Goal: Information Seeking & Learning: Learn about a topic

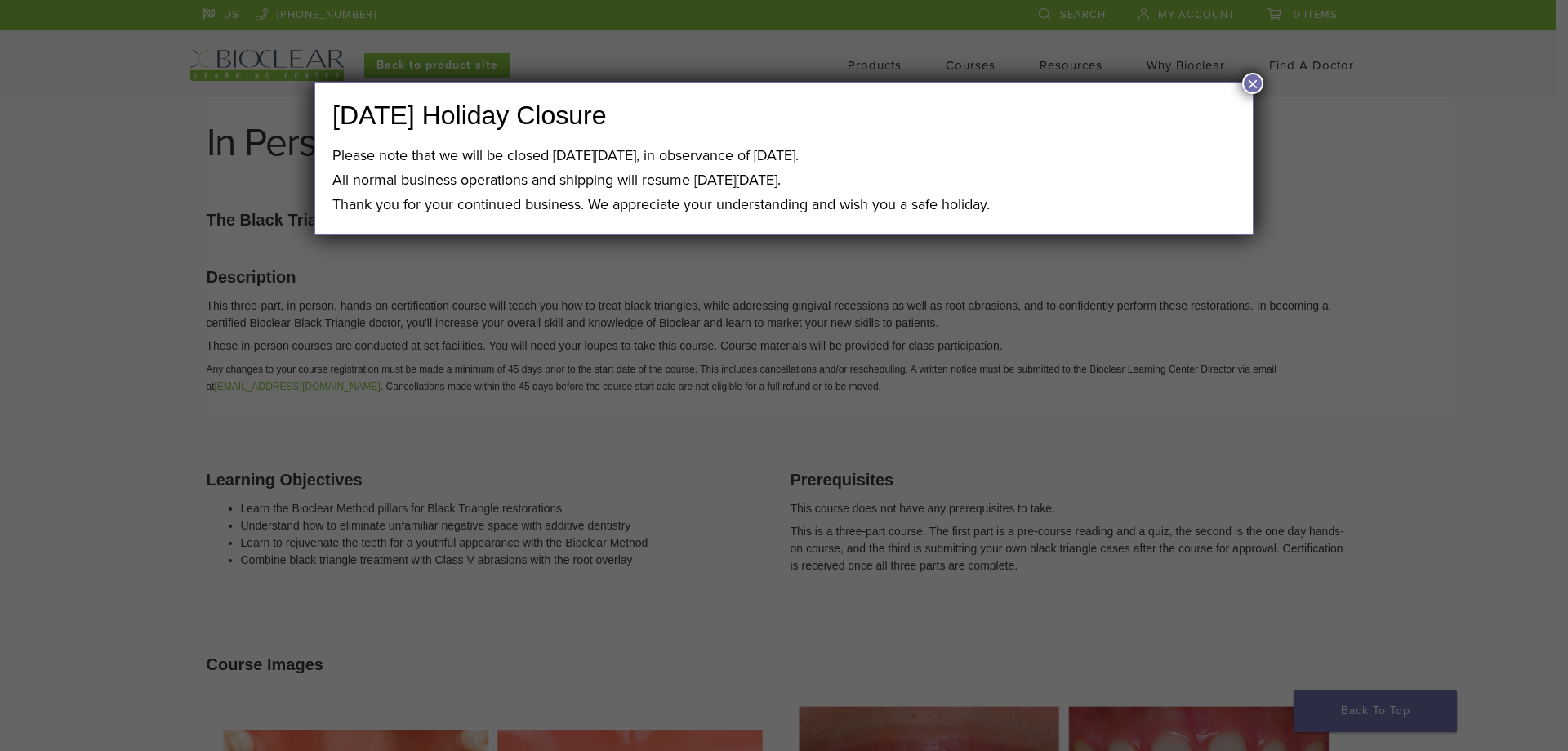
click at [1250, 82] on button "×" at bounding box center [1252, 83] width 21 height 21
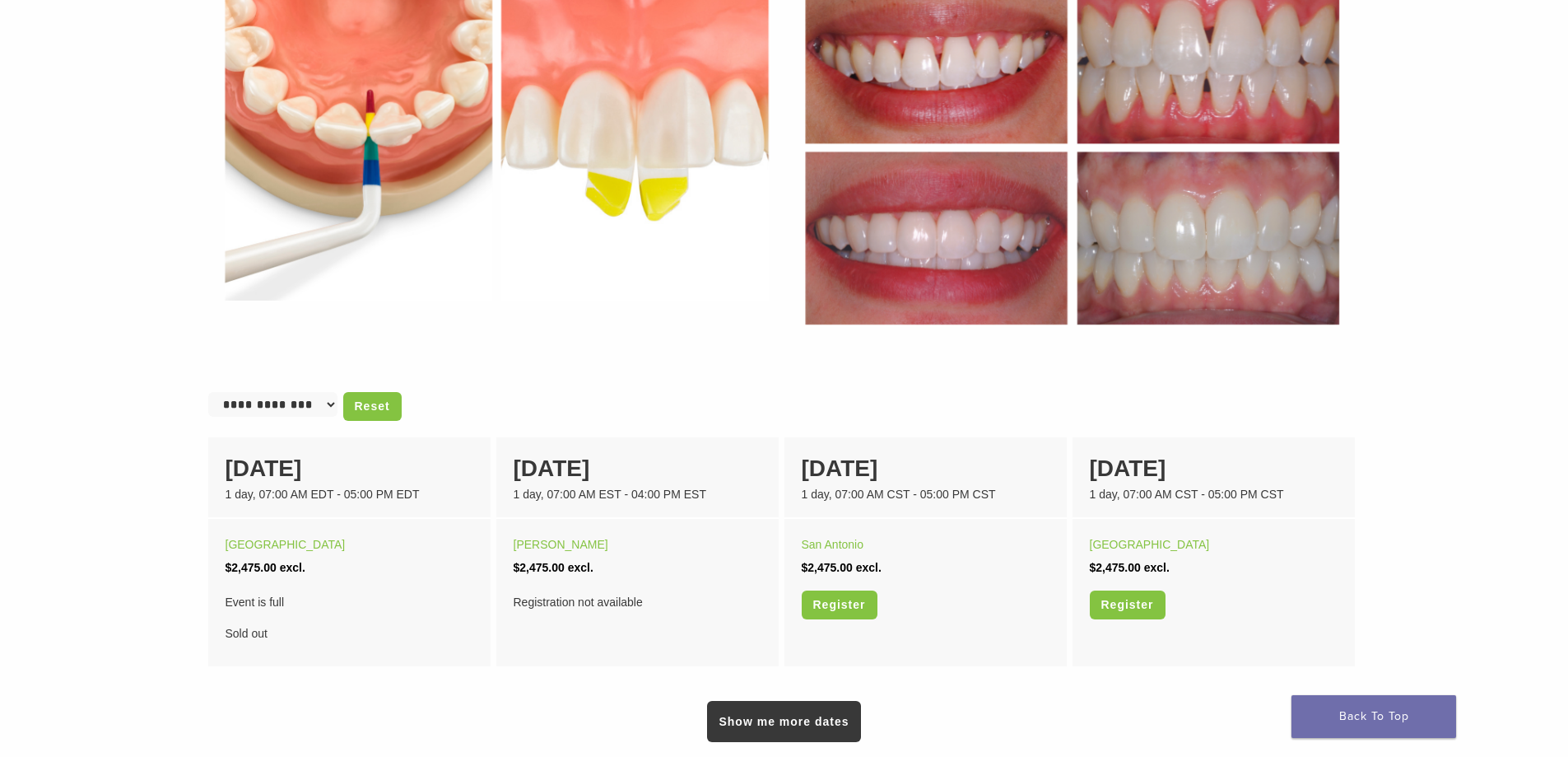
scroll to position [815, 0]
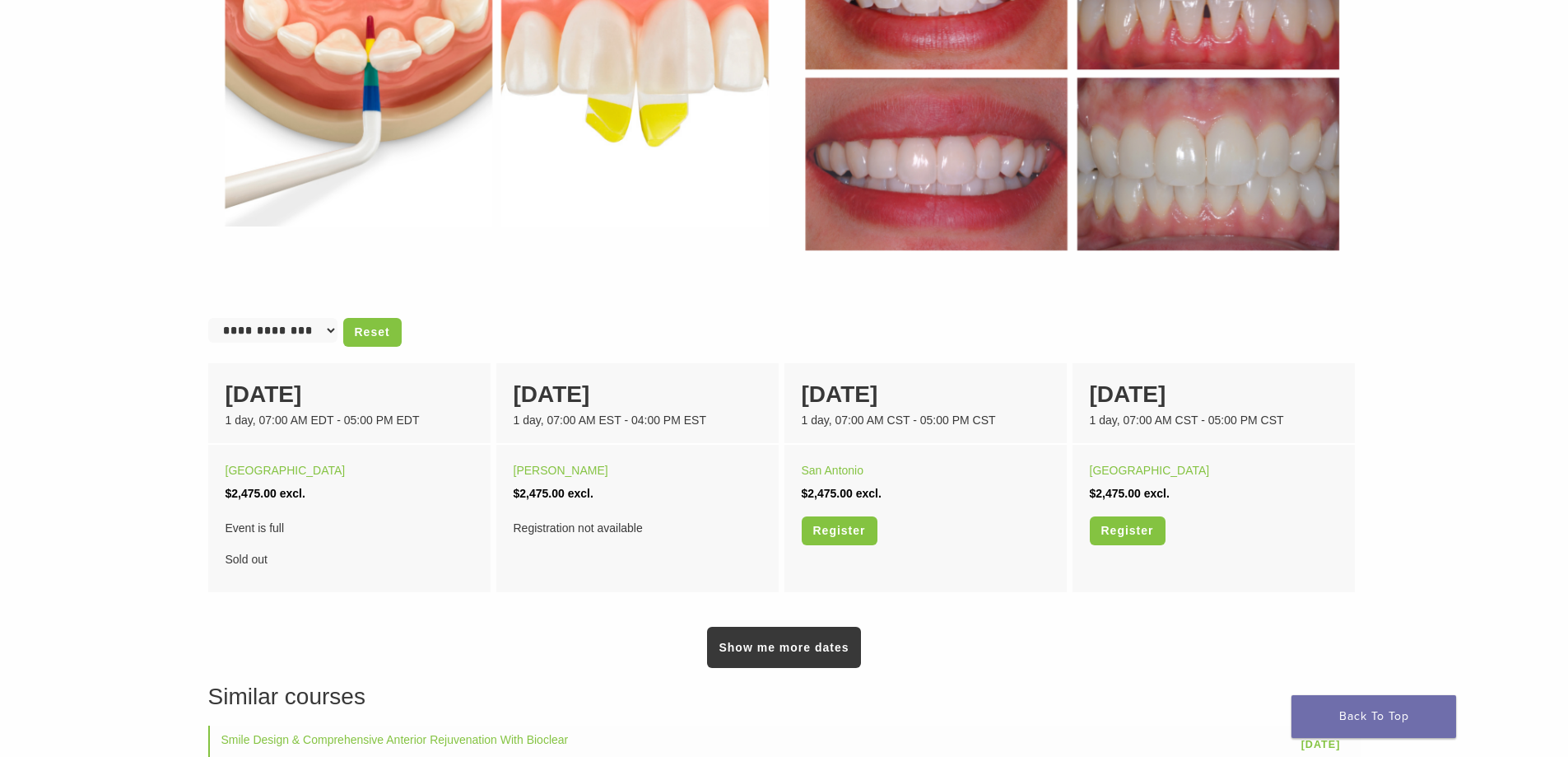
click at [995, 681] on h3 "Similar courses" at bounding box center [784, 697] width 1152 height 34
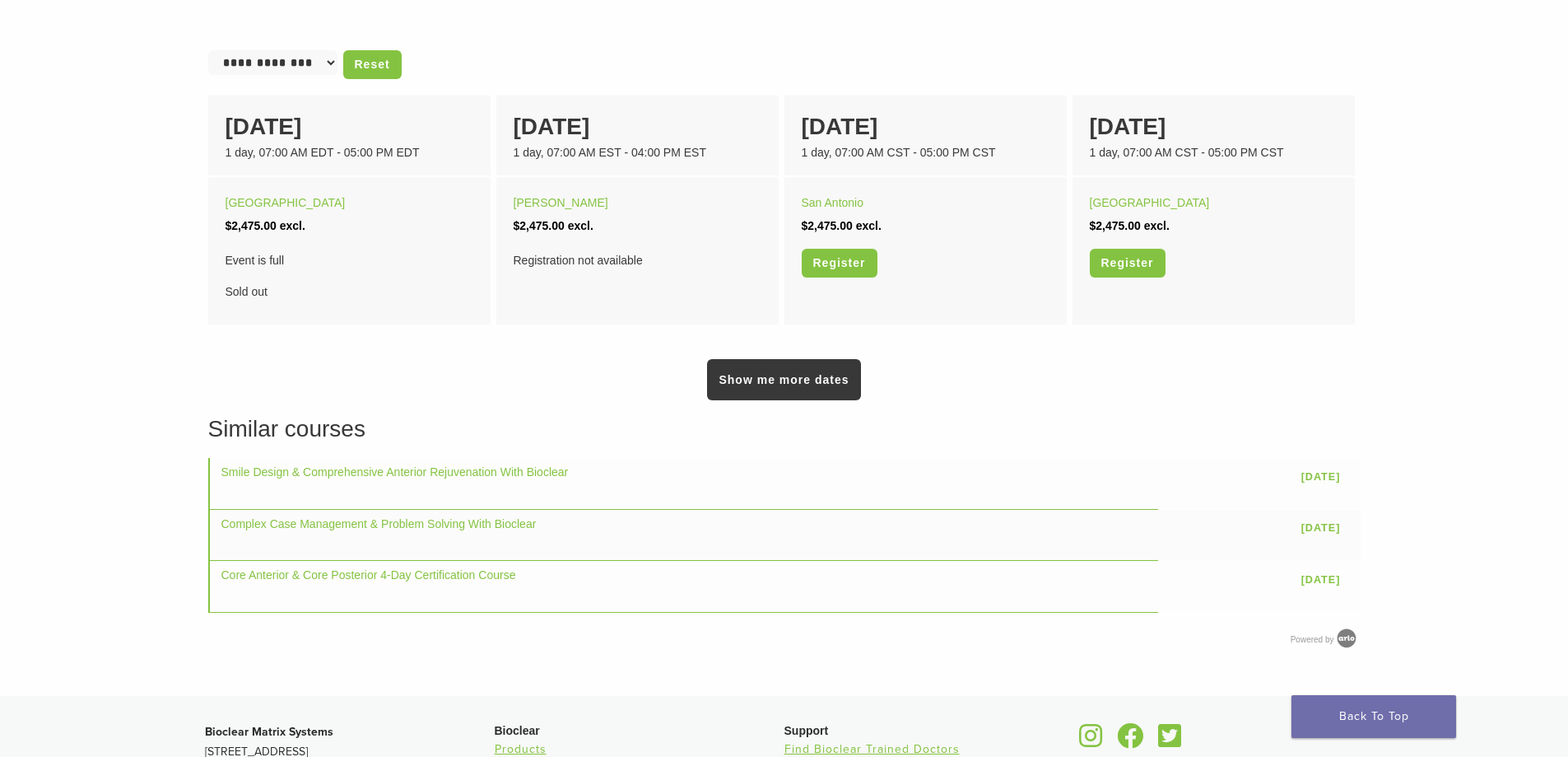
scroll to position [1150, 0]
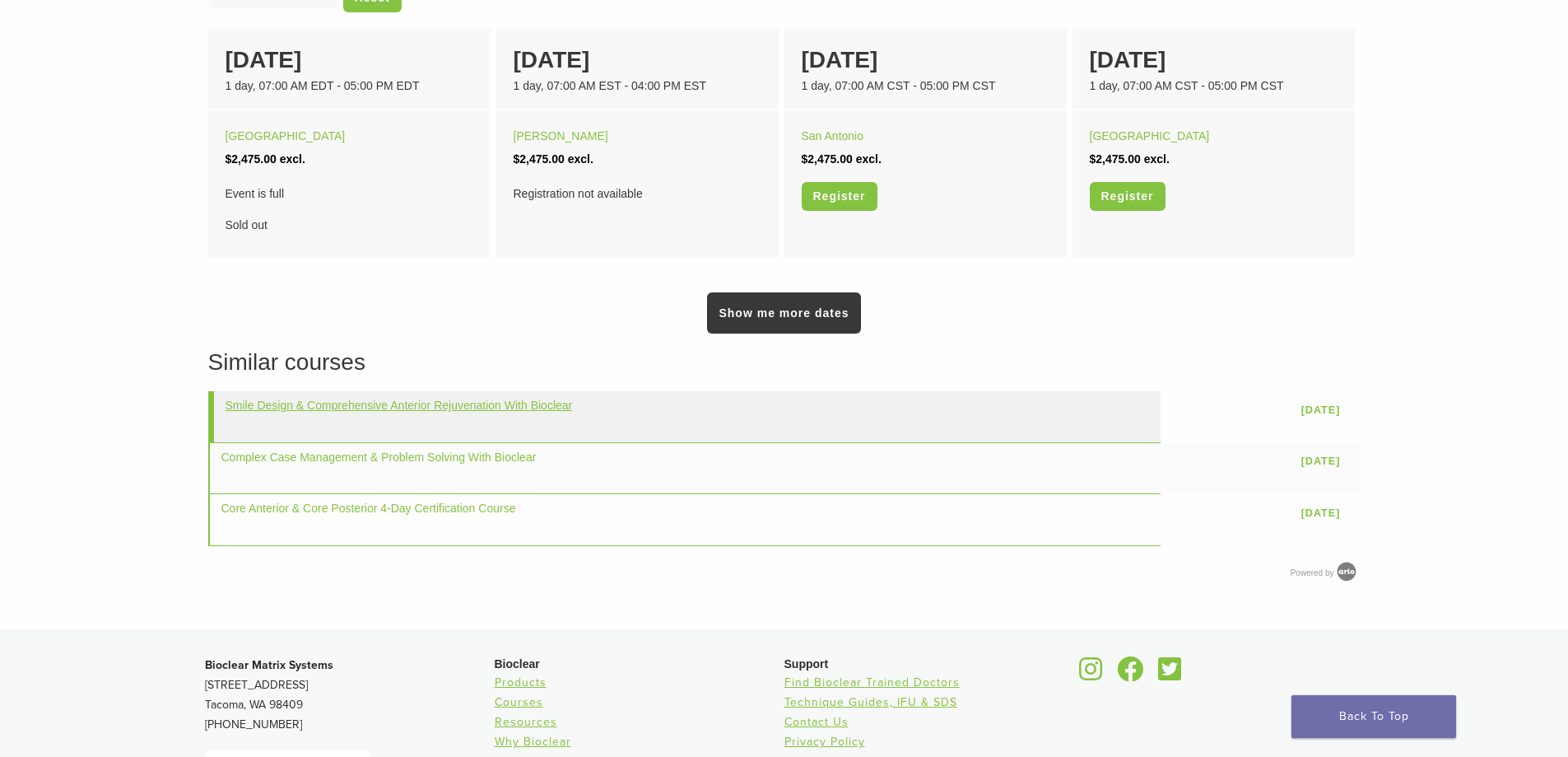
click at [418, 407] on link "Smile Design & Comprehensive Anterior Rejuvenation With Bioclear" at bounding box center [399, 405] width 348 height 13
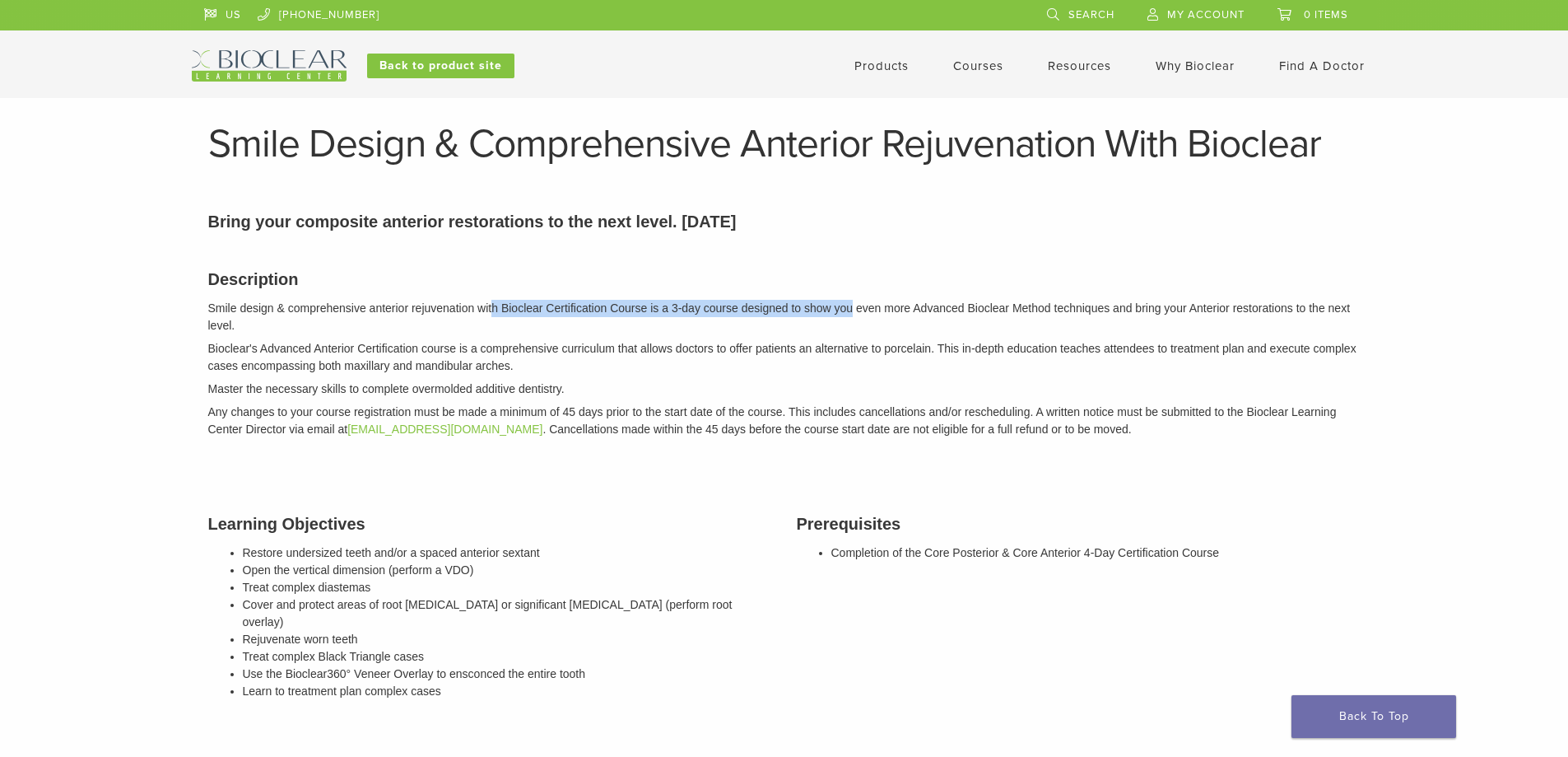
drag, startPoint x: 495, startPoint y: 306, endPoint x: 1070, endPoint y: 312, distance: 575.0
click at [959, 310] on p "Smile design & comprehensive anterior rejuvenation with Bioclear Certification …" at bounding box center [784, 317] width 1152 height 34
click at [1070, 312] on p "Smile design & comprehensive anterior rejuvenation with Bioclear Certification …" at bounding box center [784, 317] width 1152 height 34
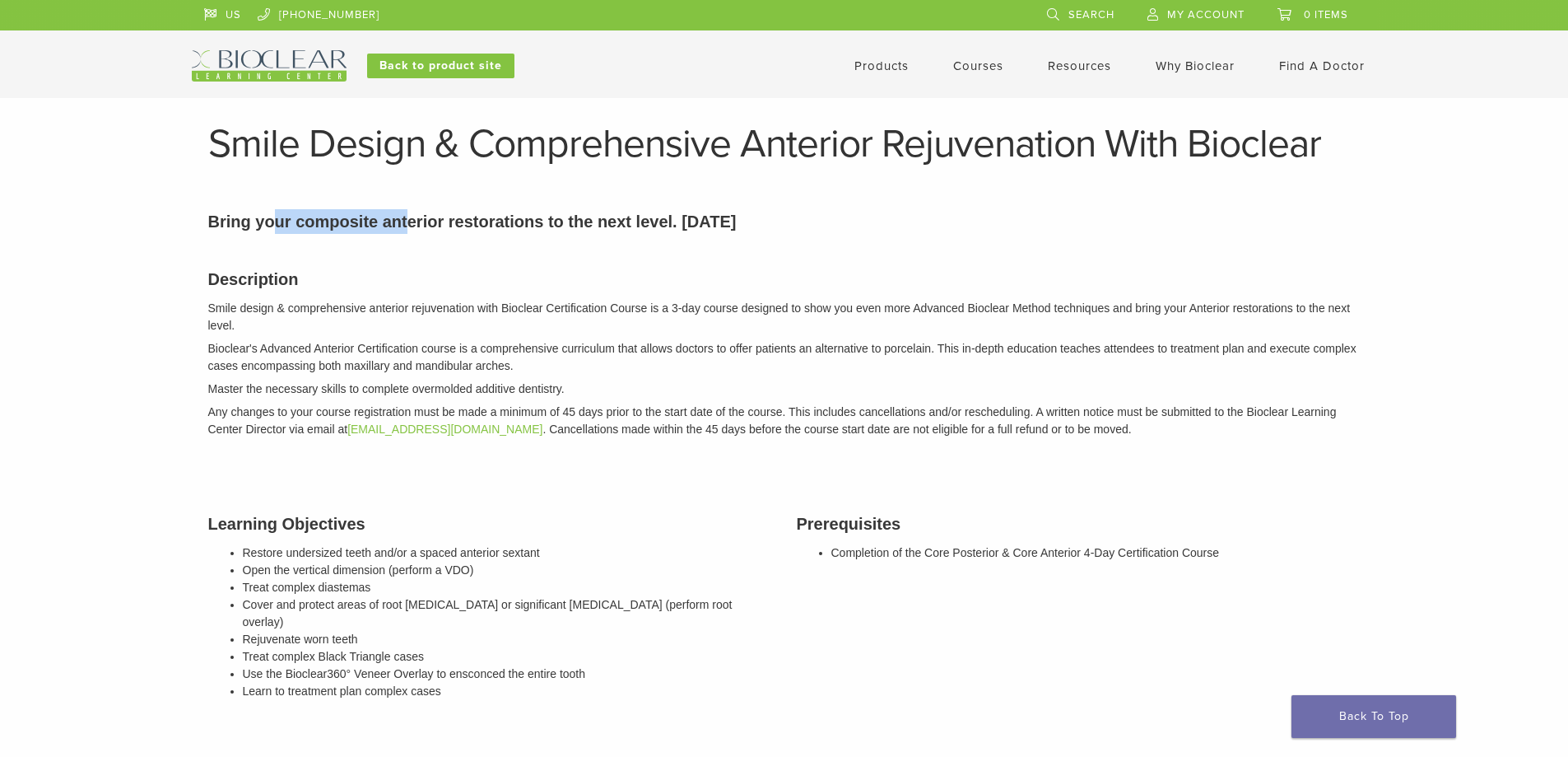
drag, startPoint x: 378, startPoint y: 218, endPoint x: 409, endPoint y: 218, distance: 31.0
click at [409, 218] on p "Bring your composite anterior restorations to the next level. [DATE]" at bounding box center [784, 222] width 1152 height 25
click at [500, 219] on p "Bring your composite anterior restorations to the next level. [DATE]" at bounding box center [784, 222] width 1152 height 25
click at [1073, 466] on div "Description Smile design & comprehensive anterior rejuvenation with Bioclear Ce…" at bounding box center [784, 756] width 1177 height 1020
